Goal: Navigation & Orientation: Go to known website

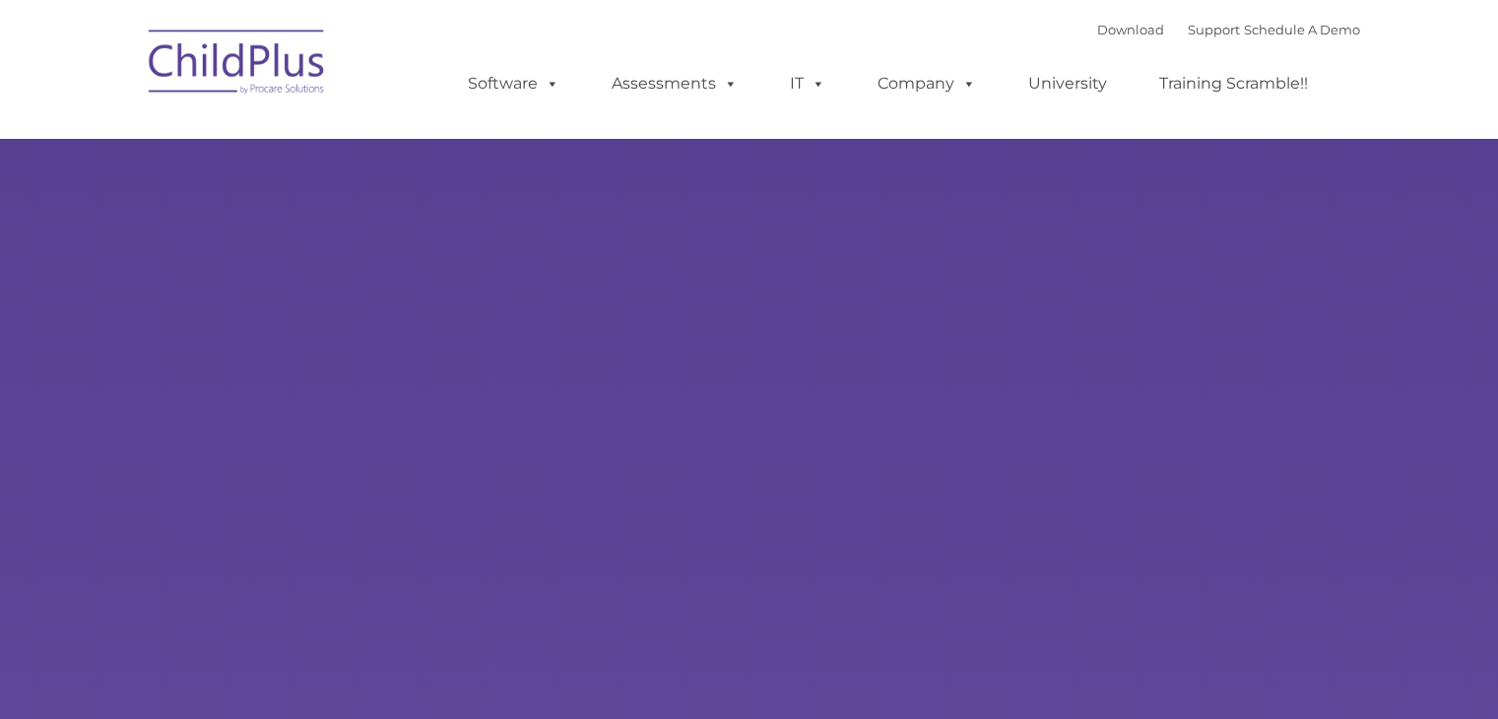
type input ""
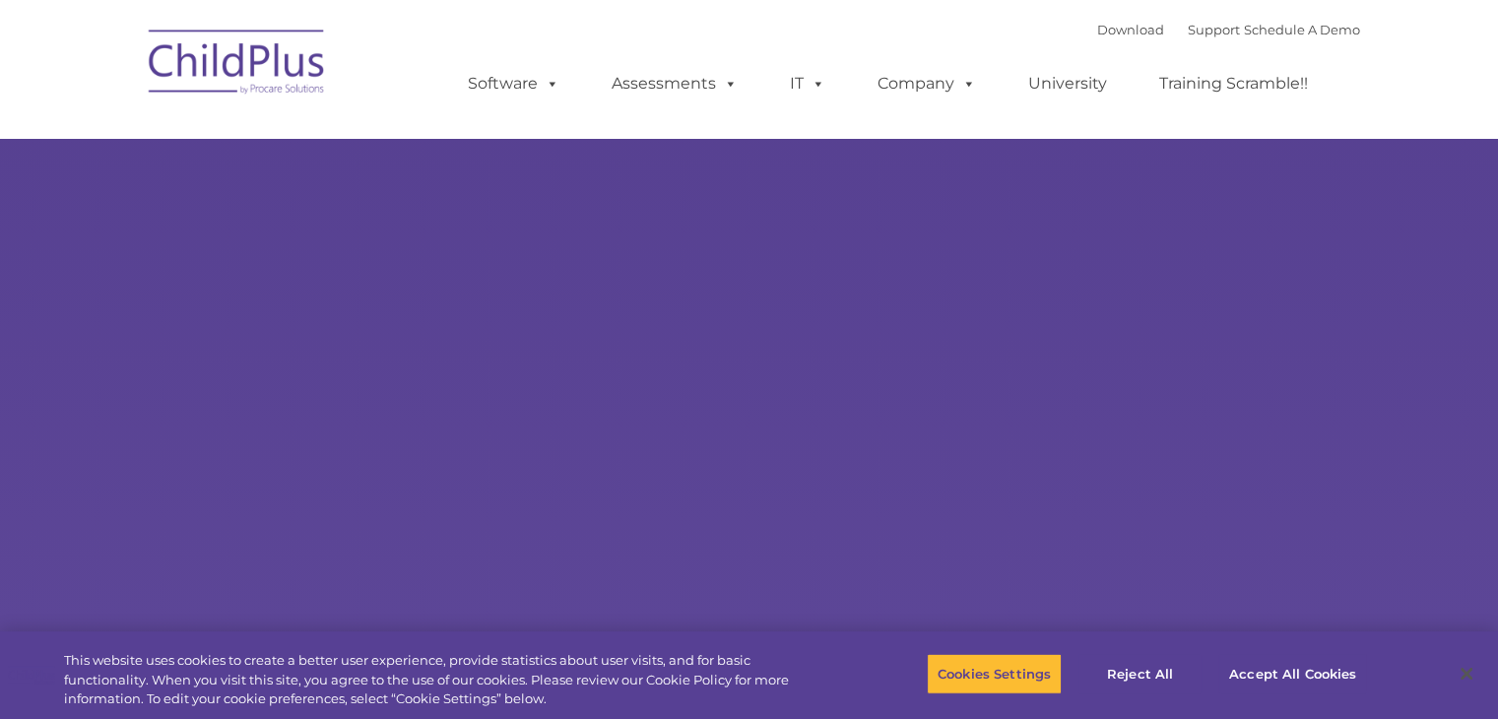
select select "MEDIUM"
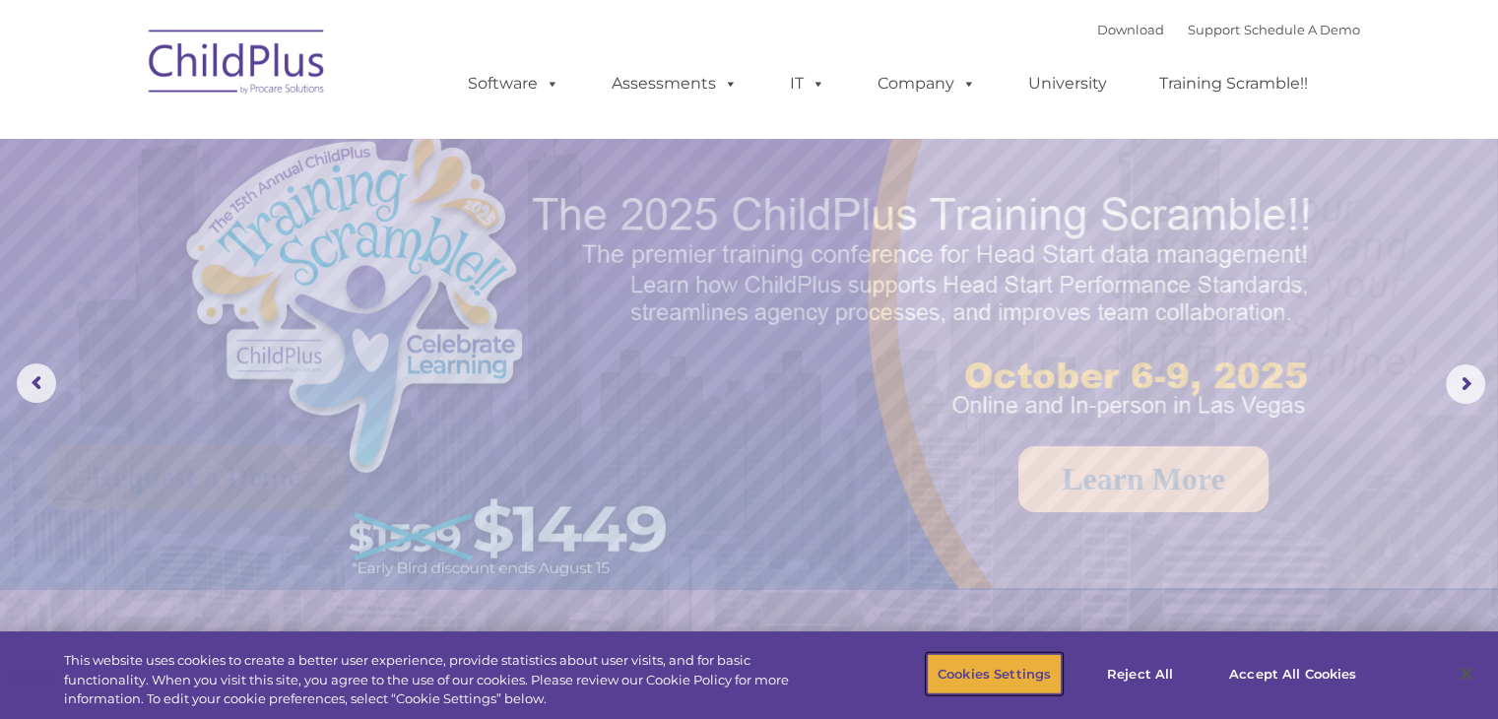
click at [1019, 670] on button "Cookies Settings" at bounding box center [994, 673] width 135 height 41
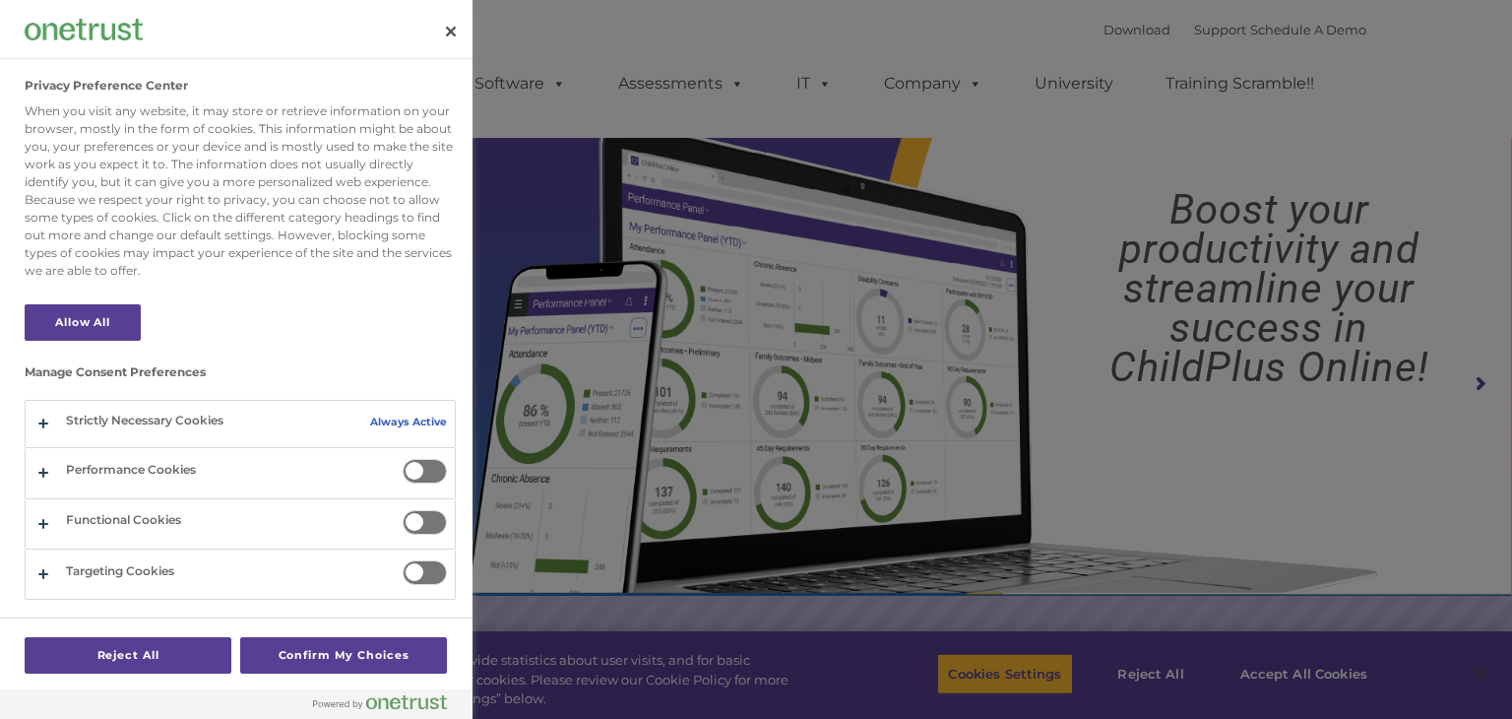
click at [1280, 675] on div at bounding box center [756, 359] width 1512 height 719
click at [448, 27] on button "Close" at bounding box center [450, 31] width 43 height 43
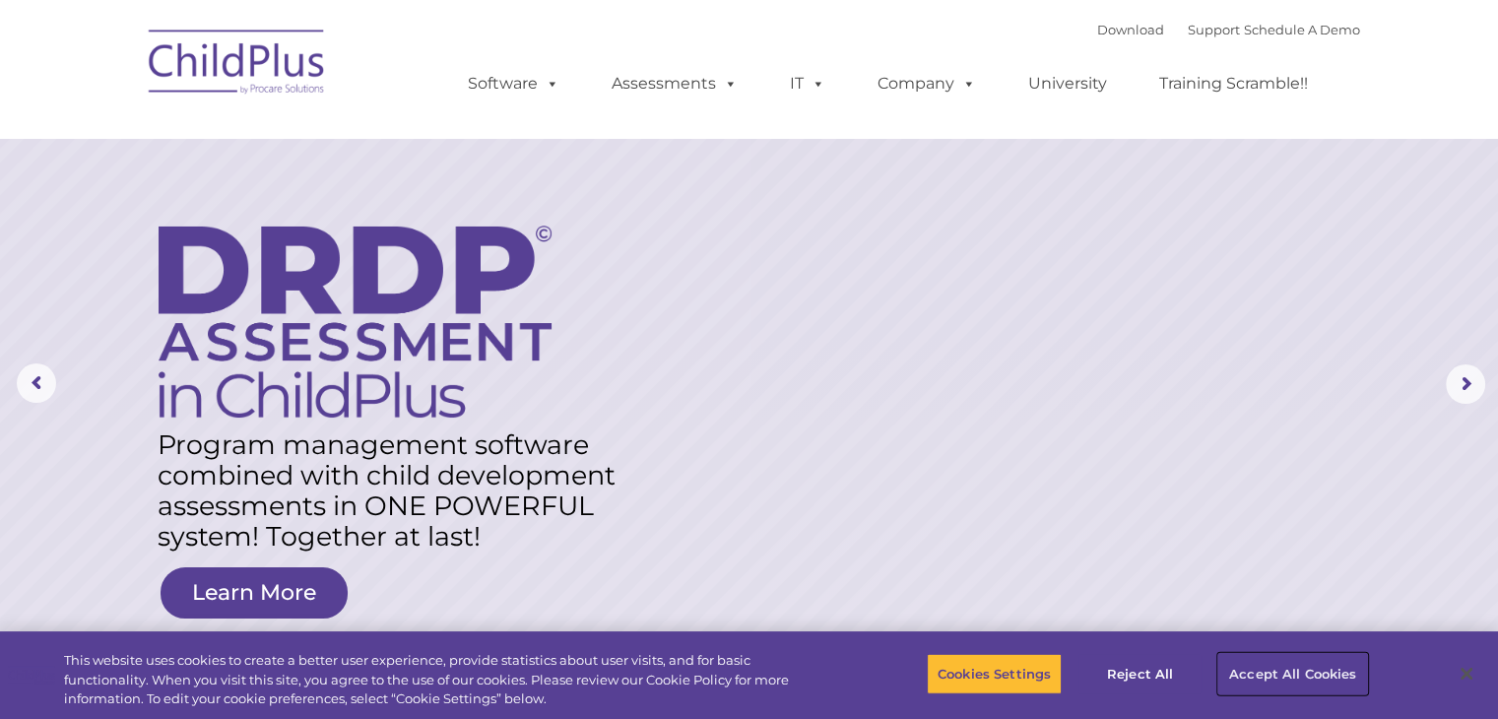
click at [1283, 678] on button "Accept All Cookies" at bounding box center [1292, 673] width 149 height 41
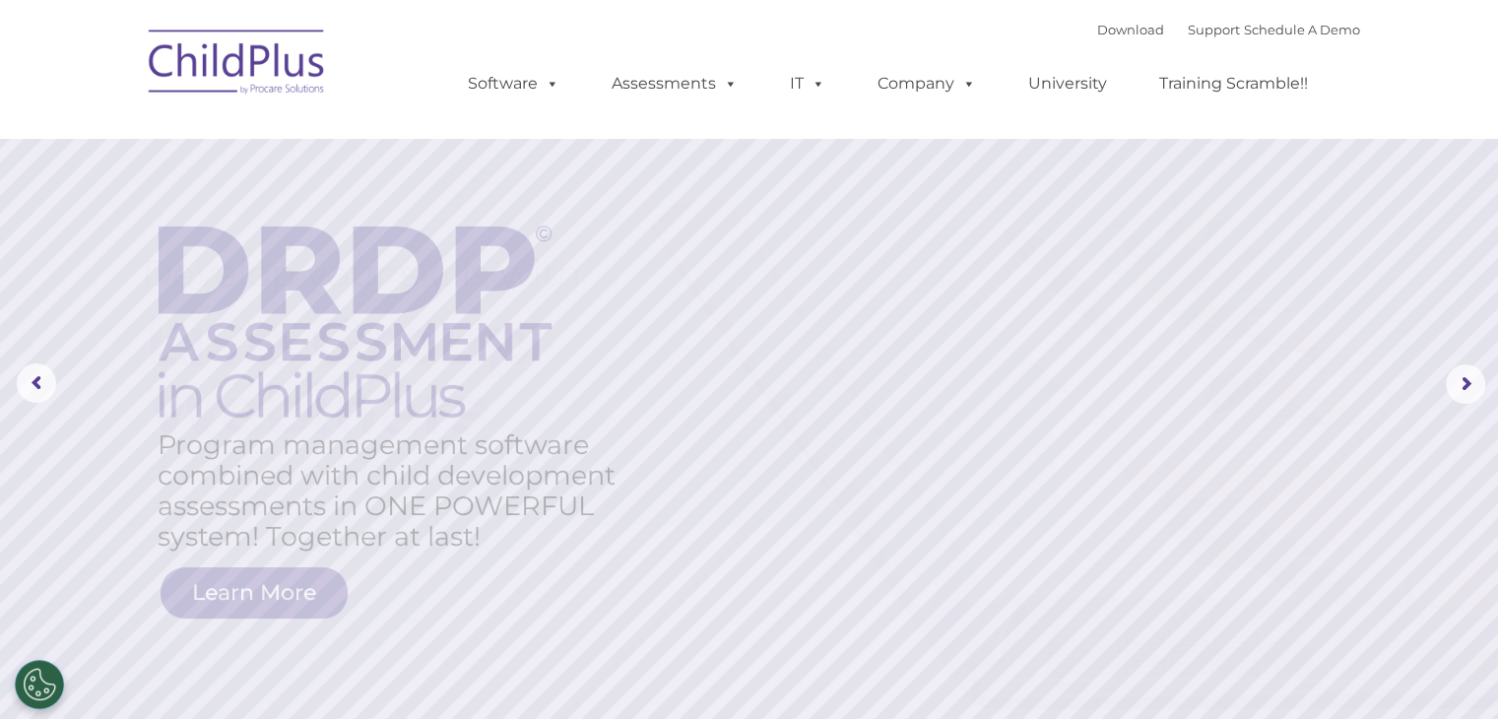
click at [311, 57] on img at bounding box center [237, 65] width 197 height 98
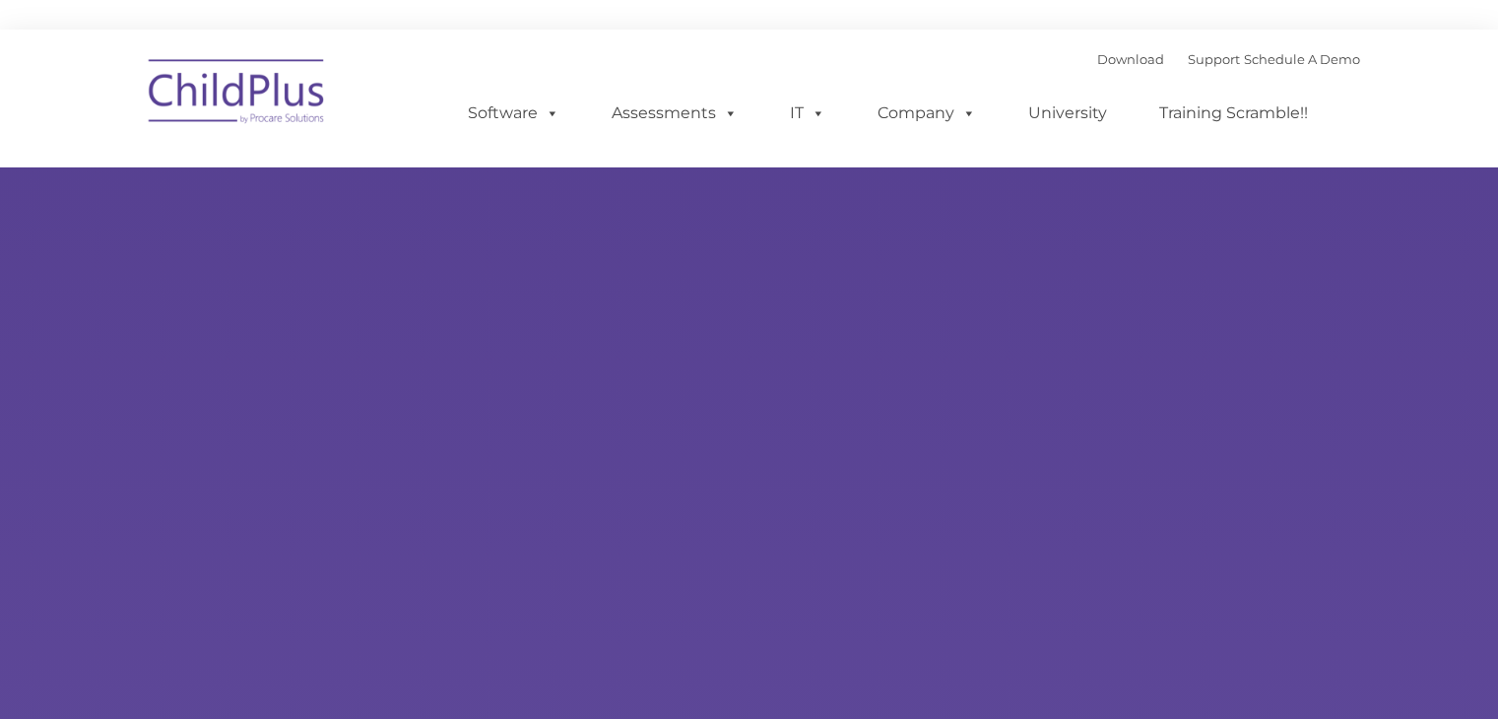
type input ""
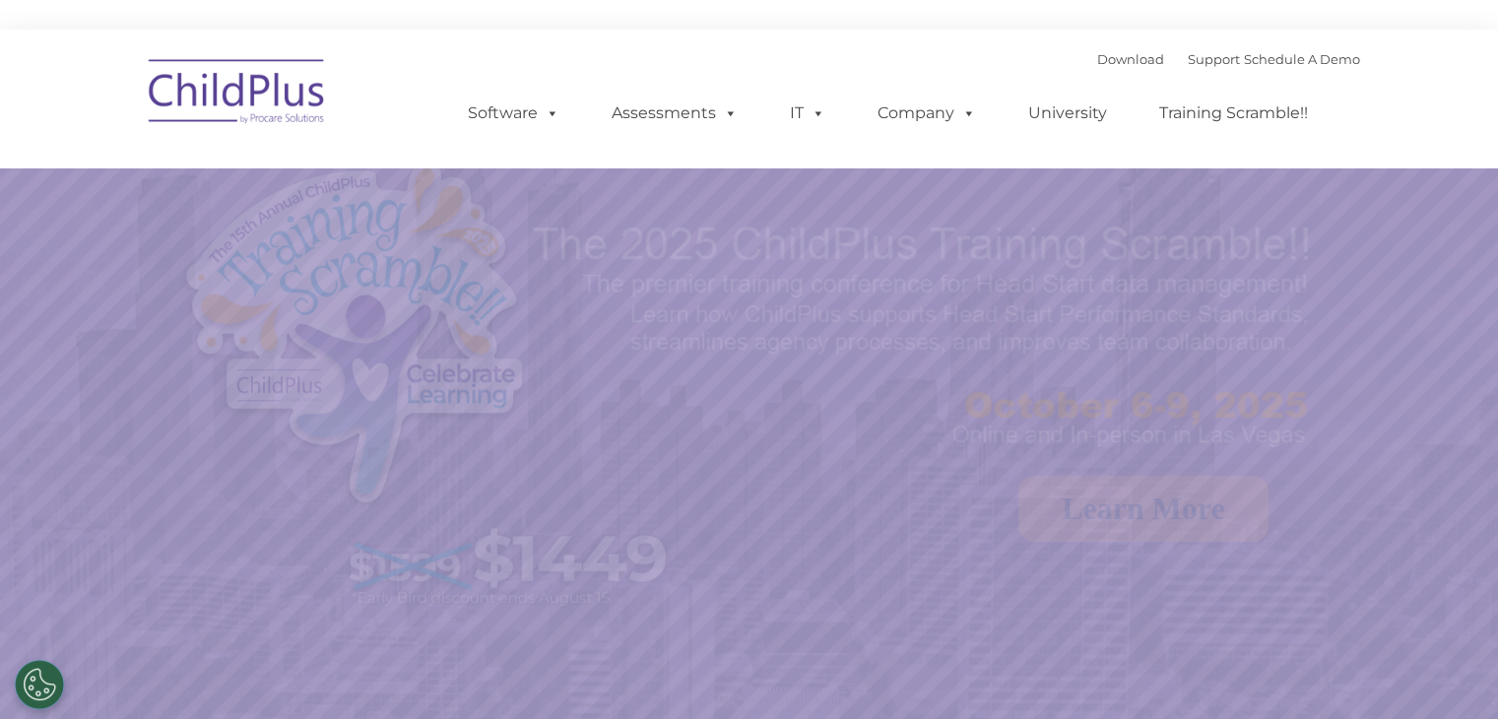
select select "MEDIUM"
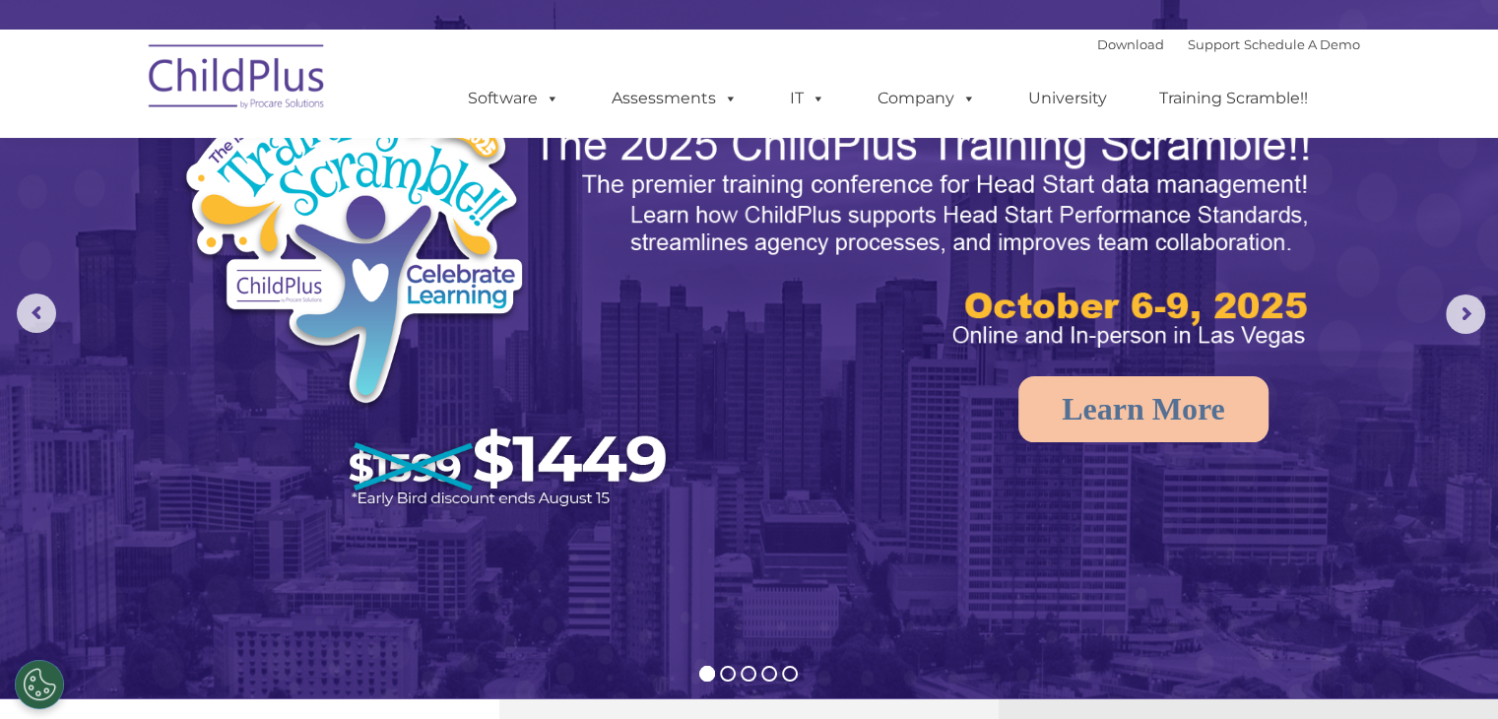
scroll to position [100, 0]
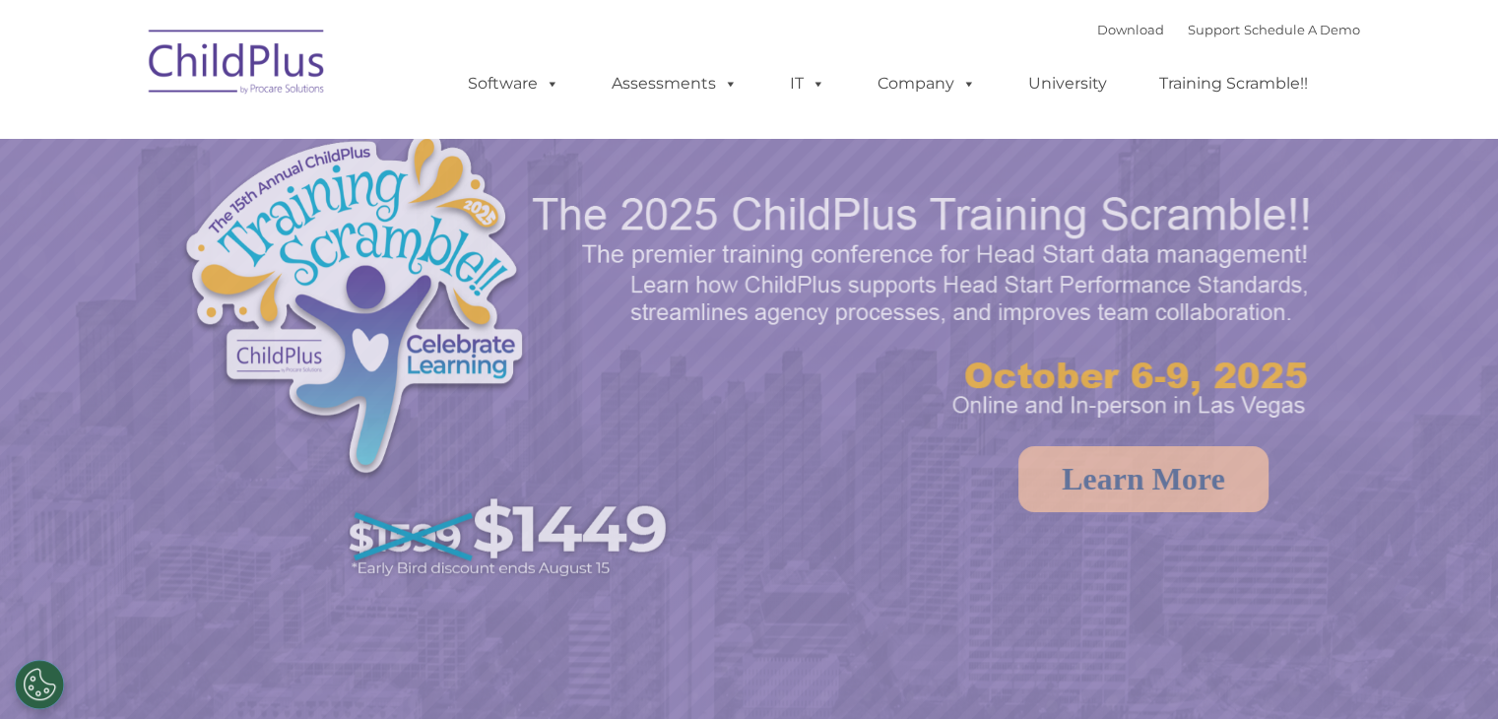
select select "MEDIUM"
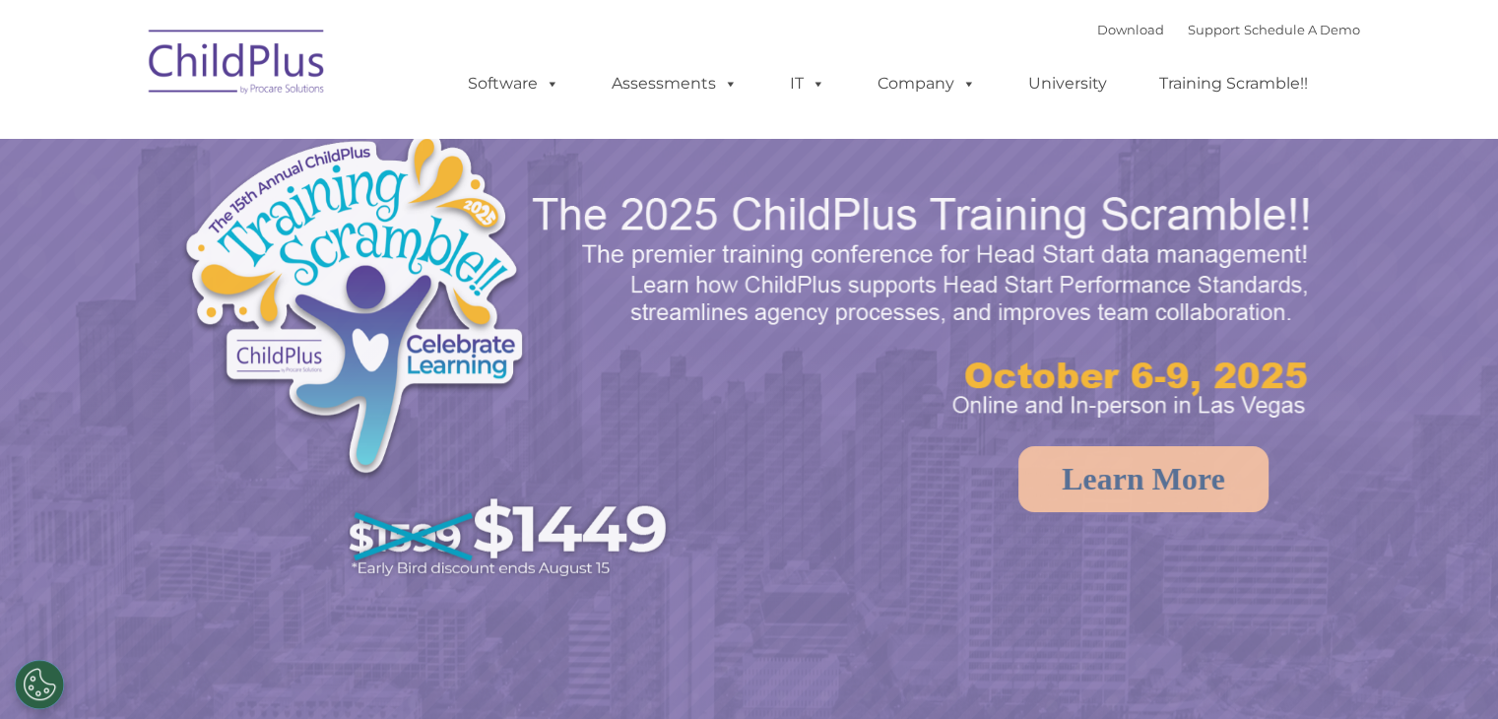
select select "MEDIUM"
